Goal: Find specific page/section: Find specific page/section

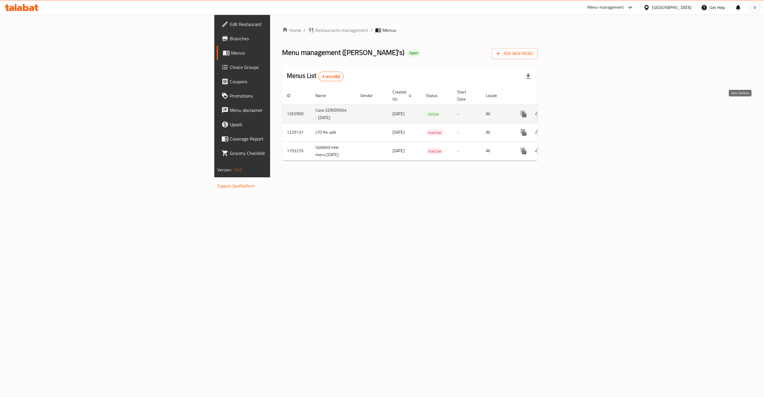
click at [571, 110] on icon "enhanced table" at bounding box center [566, 113] width 7 height 7
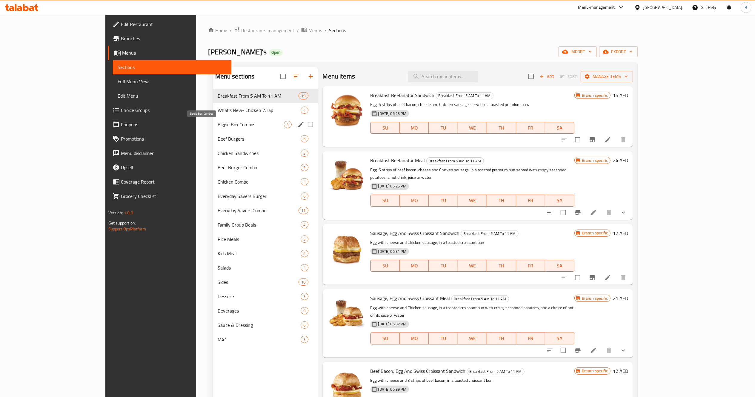
click at [218, 124] on span "Biggie Box Combos" at bounding box center [251, 124] width 67 height 7
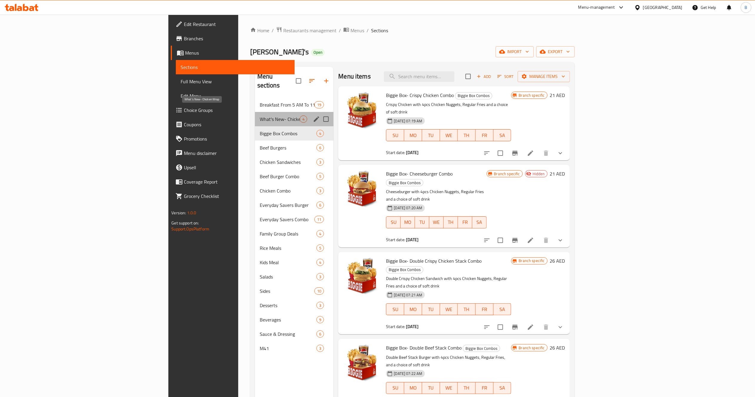
click at [260, 116] on span "What's New- Chicken Wrap" at bounding box center [280, 119] width 40 height 7
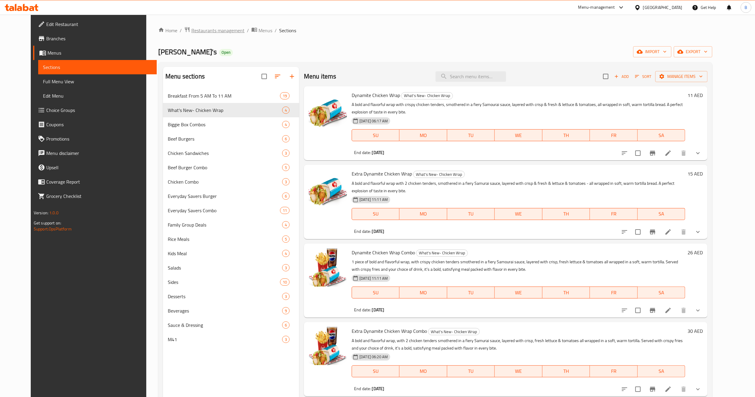
click at [195, 34] on span "Restaurants management" at bounding box center [217, 30] width 53 height 7
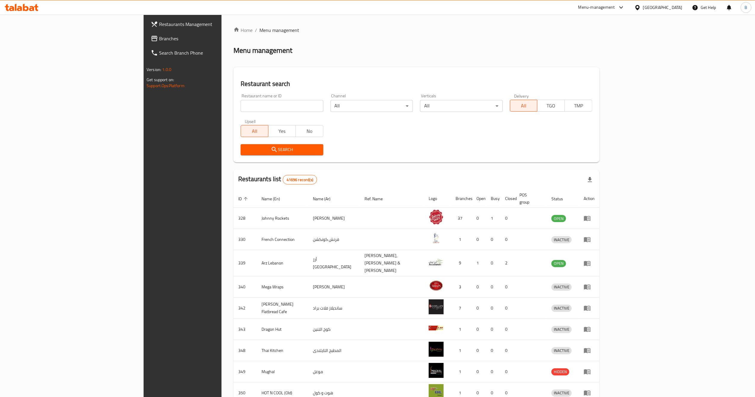
click at [241, 109] on input "search" at bounding box center [282, 106] width 82 height 12
type input "operation falafel"
click button "Search" at bounding box center [282, 149] width 82 height 11
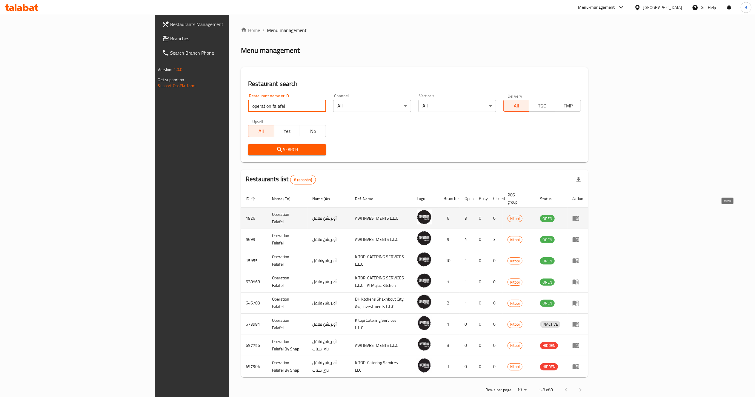
click at [579, 216] on icon "enhanced table" at bounding box center [576, 218] width 7 height 5
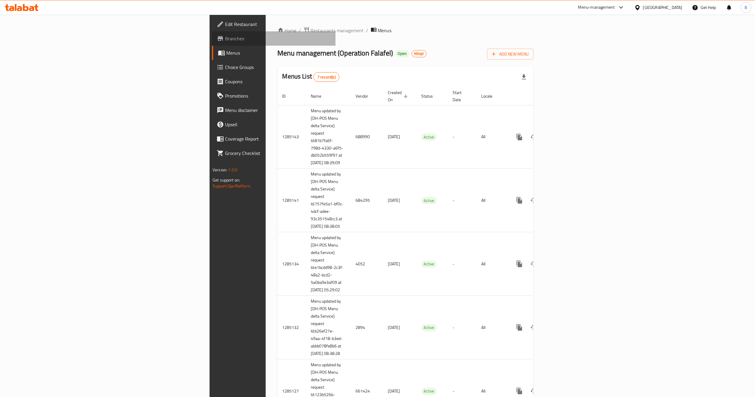
click at [225, 39] on span "Branches" at bounding box center [278, 38] width 106 height 7
